Goal: Information Seeking & Learning: Find specific fact

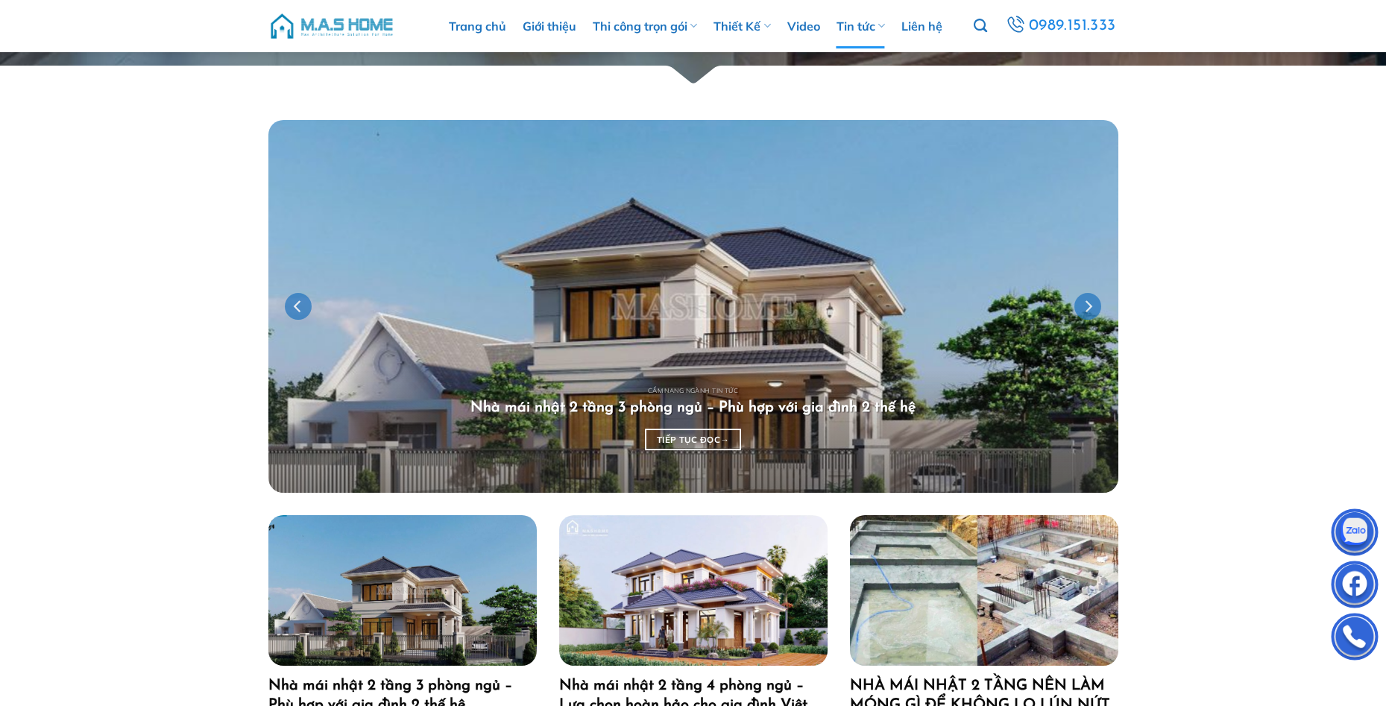
scroll to position [149, 0]
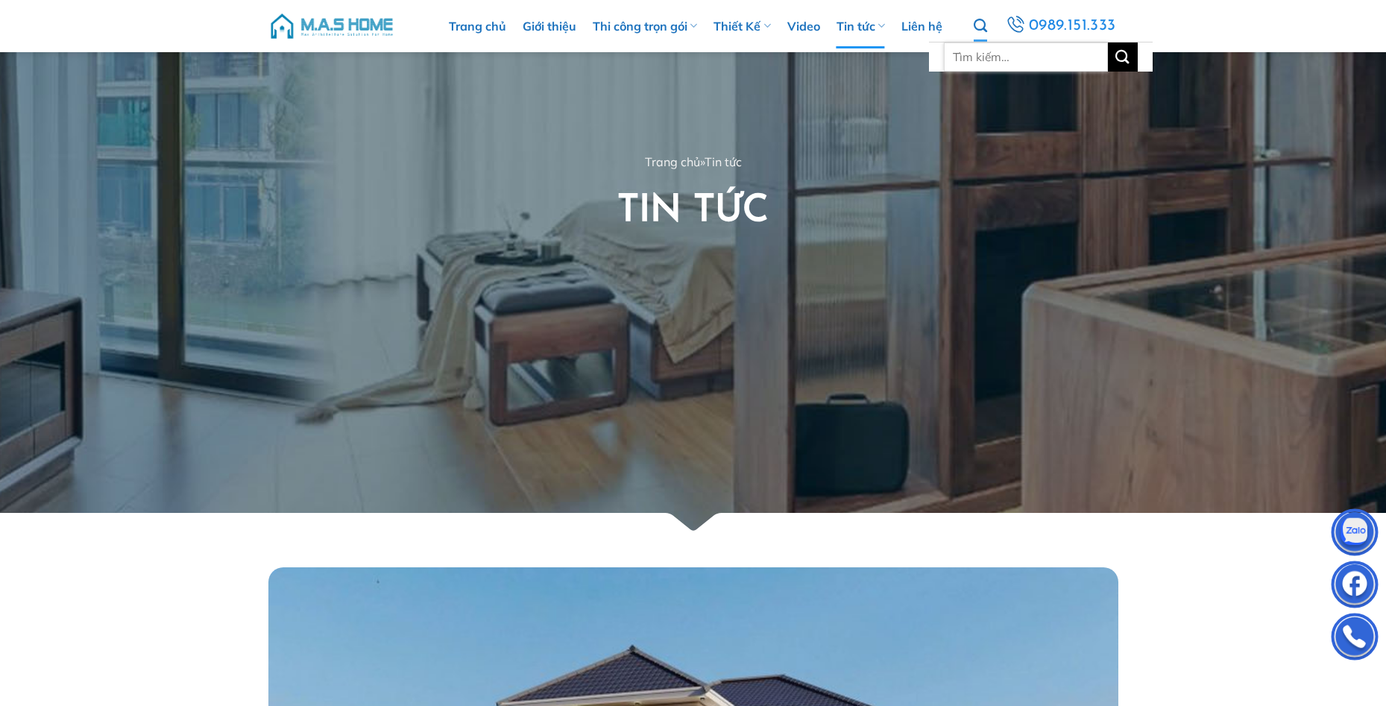
click at [990, 54] on input "Tìm kiếm:" at bounding box center [1026, 57] width 164 height 29
click at [989, 58] on input "Tìm kiếm:" at bounding box center [1026, 57] width 164 height 29
click at [987, 33] on icon "Tìm kiếm" at bounding box center [980, 26] width 13 height 16
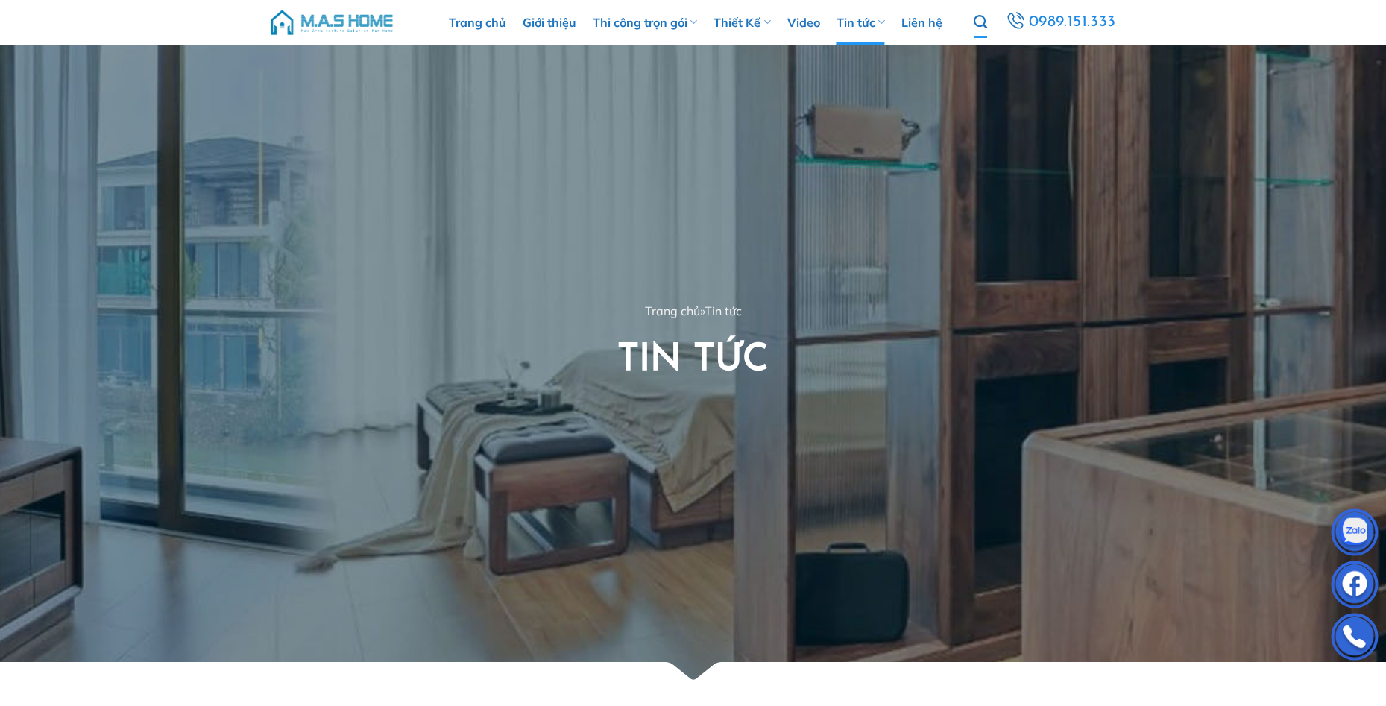
click at [982, 19] on icon "Tìm kiếm" at bounding box center [980, 22] width 13 height 16
click at [990, 27] on ul "Tìm kiếm: 0989.151.333" at bounding box center [1046, 22] width 144 height 31
click at [984, 21] on icon "Tìm kiếm" at bounding box center [980, 22] width 13 height 16
click at [982, 21] on icon "Tìm kiếm" at bounding box center [980, 22] width 13 height 16
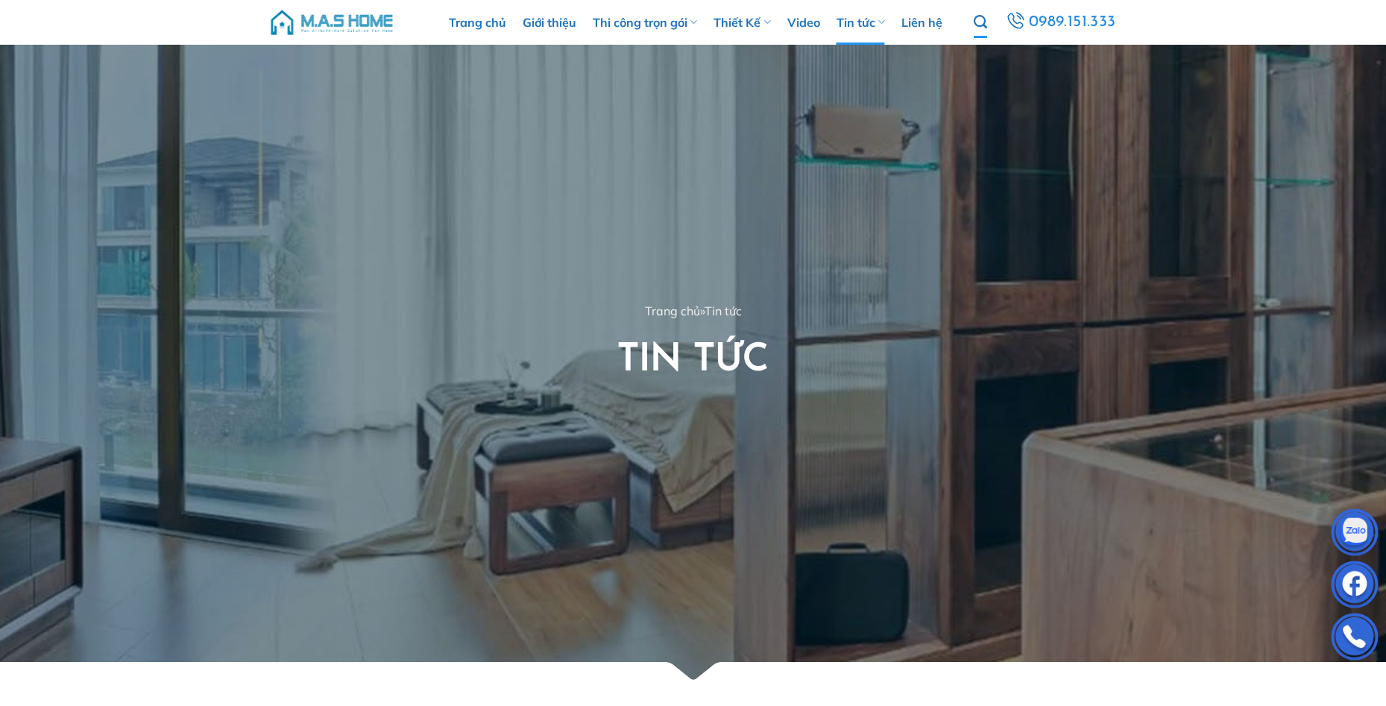
click at [982, 21] on icon "Tìm kiếm" at bounding box center [980, 22] width 13 height 16
click at [983, 20] on icon "Tìm kiếm" at bounding box center [980, 22] width 13 height 16
click at [995, 56] on input "Tìm kiếm:" at bounding box center [1026, 53] width 164 height 29
type input "chị hảo"
click at [1108, 39] on button "Gửi" at bounding box center [1123, 53] width 30 height 29
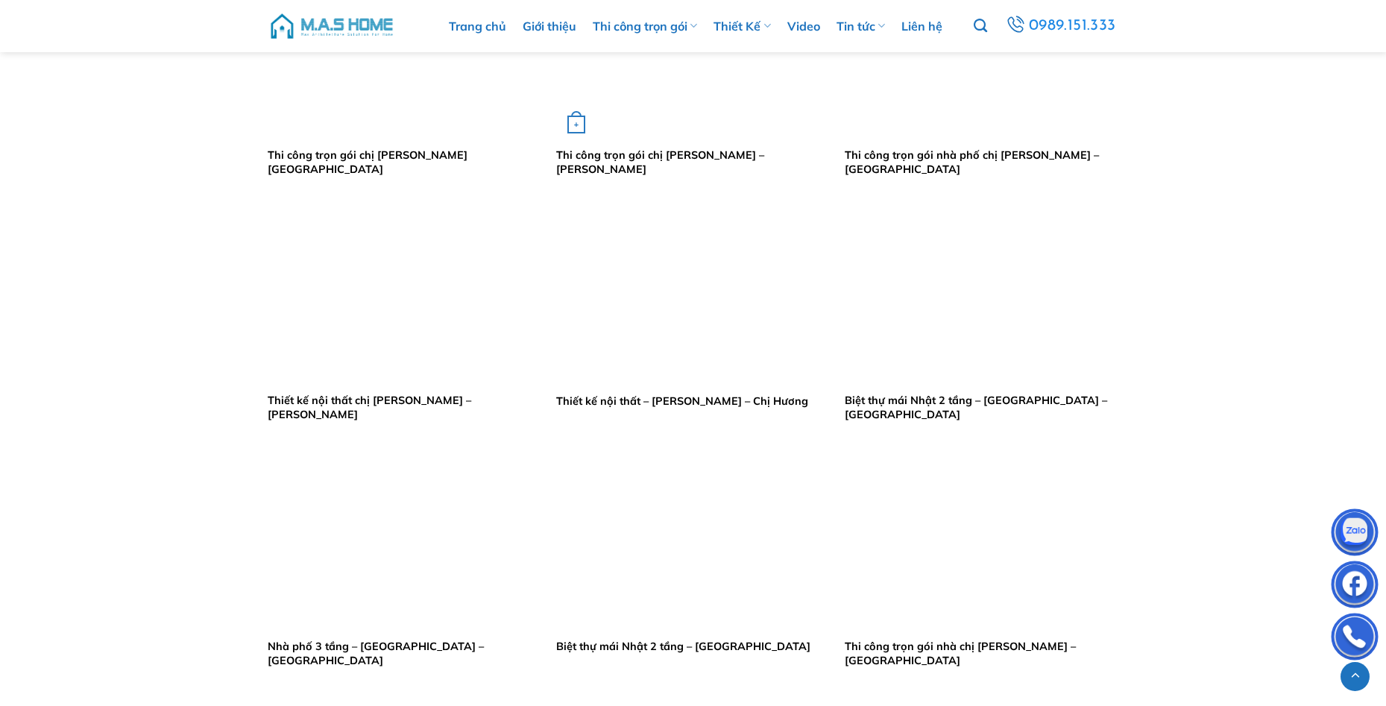
scroll to position [1417, 0]
